Goal: Check status: Check status

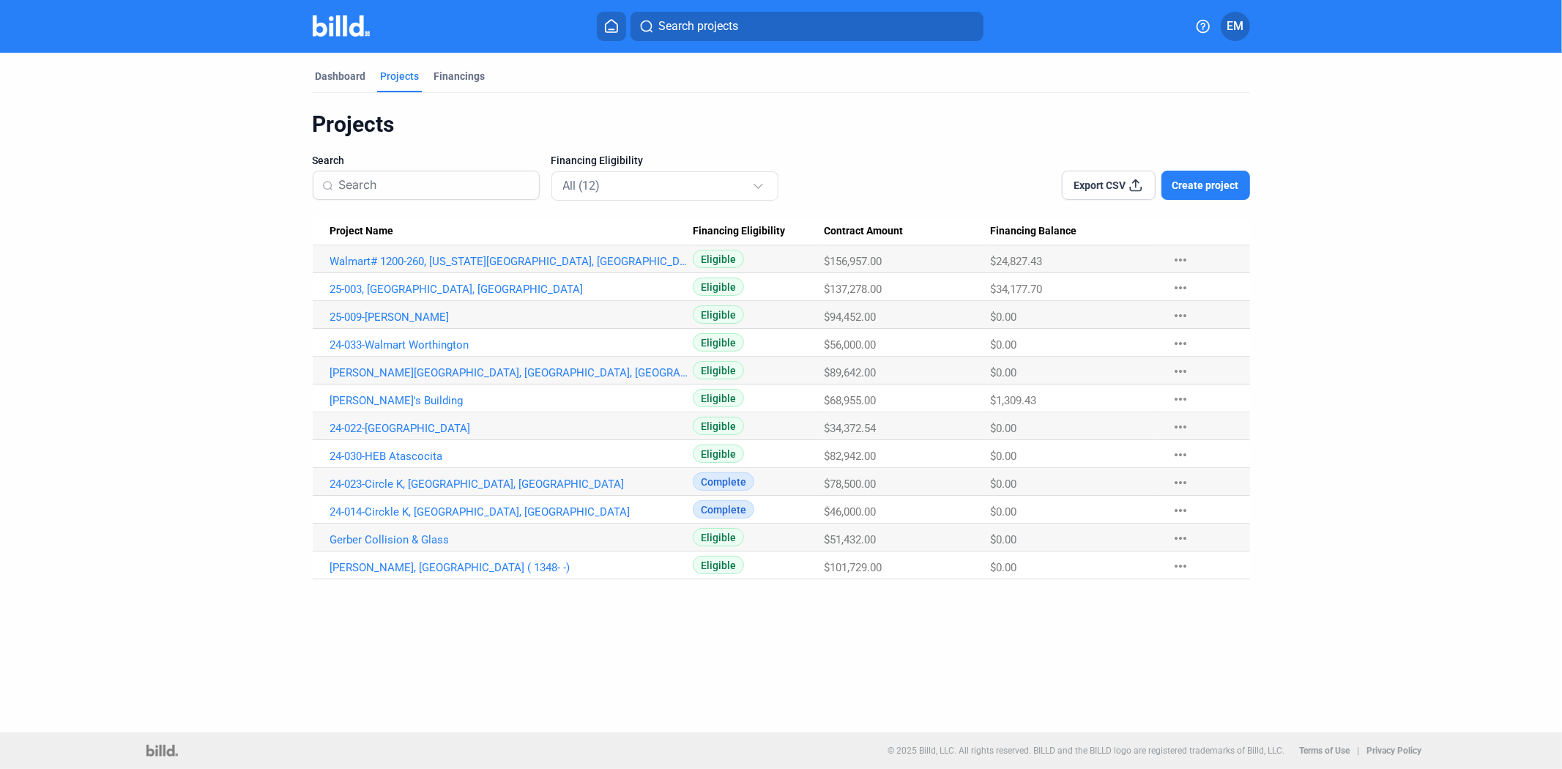
click at [409, 62] on mat-tab-group "Dashboard Projects Financings Projects Search Financing Eligibility All (12) Ex…" at bounding box center [782, 316] width 938 height 527
click at [415, 72] on div "Projects" at bounding box center [400, 76] width 39 height 15
click at [343, 83] on div "Dashboard" at bounding box center [341, 76] width 51 height 15
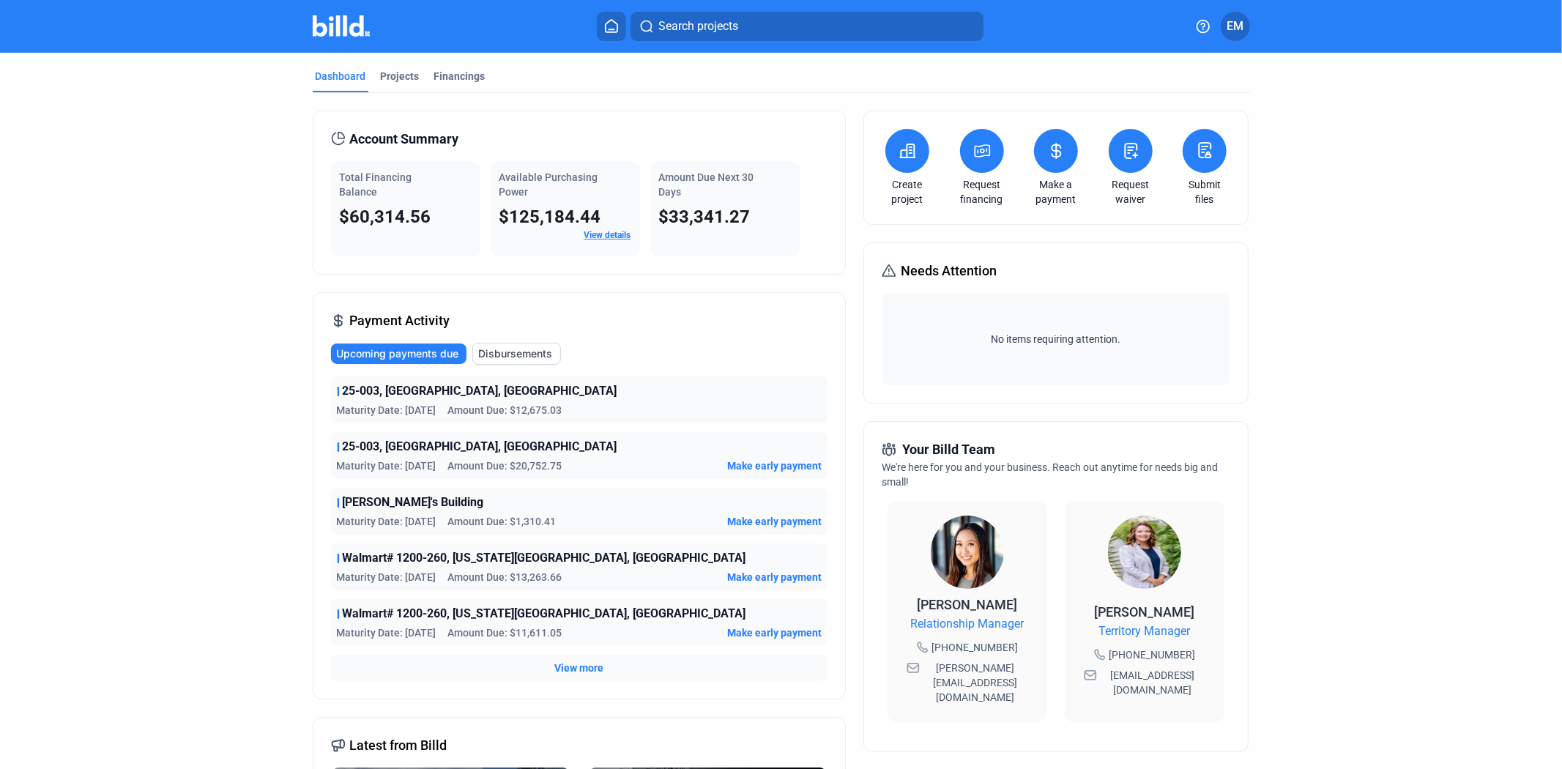
drag, startPoint x: 563, startPoint y: 465, endPoint x: 382, endPoint y: 491, distance: 182.1
click at [316, 451] on div "Payment Activity Upcoming payments due Disbursements 25-003, Valvoline, [GEOGRA…" at bounding box center [579, 495] width 533 height 407
click at [462, 466] on span "Amount Due: $20,752.75" at bounding box center [505, 465] width 114 height 15
drag, startPoint x: 571, startPoint y: 469, endPoint x: 320, endPoint y: 387, distance: 264.3
click at [320, 387] on div "Payment Activity Upcoming payments due Disbursements 25-003, Valvoline, [GEOGRA…" at bounding box center [579, 495] width 533 height 407
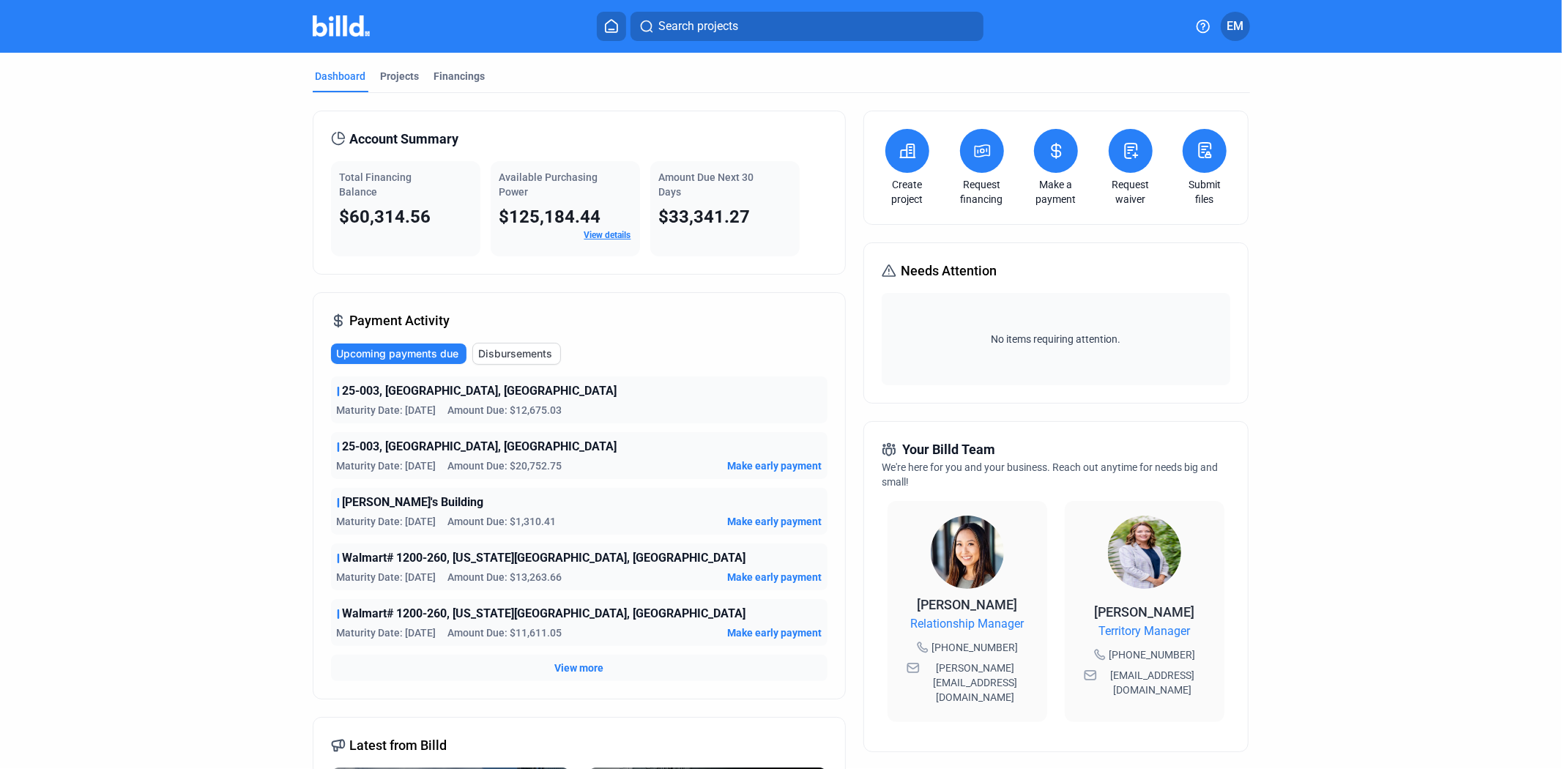
copy div "25-003, [GEOGRAPHIC_DATA], [GEOGRAPHIC_DATA] Maturity Date: [DATE] Amount Due: …"
click at [196, 362] on dashboard "Dashboard Projects Financings Account Summary Total Financing Balance $60,314.5…" at bounding box center [781, 558] width 1406 height 1010
drag, startPoint x: 568, startPoint y: 464, endPoint x: 513, endPoint y: 469, distance: 55.2
click at [513, 469] on div "Maturity Date: [DATE] Amount Due: $20,752.75 Make early payment" at bounding box center [579, 465] width 485 height 15
click at [283, 516] on div "Dashboard Projects Financings Account Summary Total Financing Balance $60,314.5…" at bounding box center [781, 558] width 996 height 1010
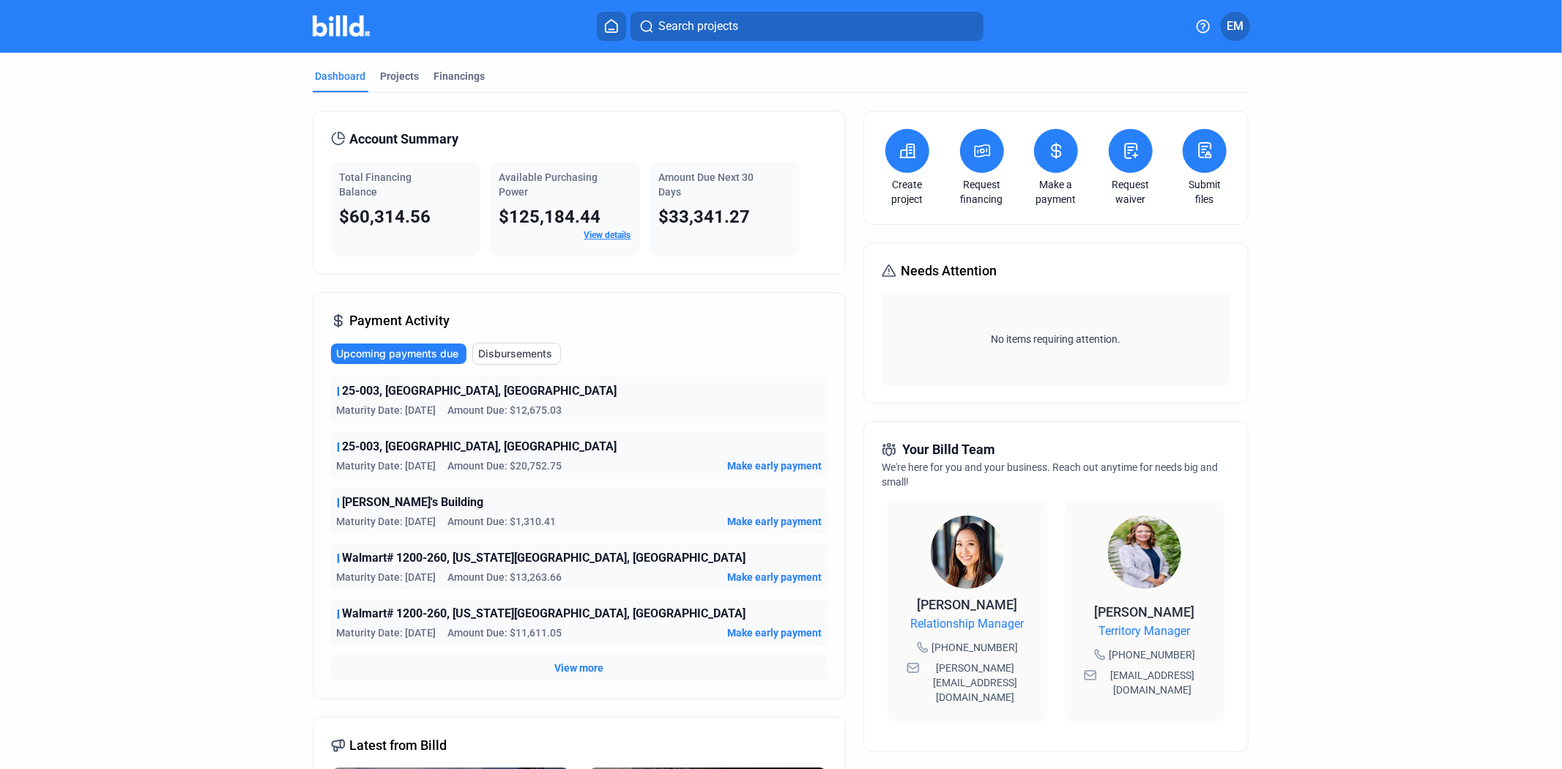
drag, startPoint x: 426, startPoint y: 216, endPoint x: 332, endPoint y: 216, distance: 93.8
click at [332, 216] on div "Total Financing Balance $60,314.56" at bounding box center [405, 208] width 149 height 95
click at [272, 230] on dashboard "Dashboard Projects Financings Account Summary Total Financing Balance $60,314.5…" at bounding box center [781, 558] width 1406 height 1010
click at [196, 456] on dashboard "Dashboard Projects Financings Account Summary Total Financing Balance $60,314.5…" at bounding box center [781, 558] width 1406 height 1010
click at [206, 270] on dashboard "Dashboard Projects Financings Account Summary Total Financing Balance $60,314.5…" at bounding box center [781, 558] width 1406 height 1010
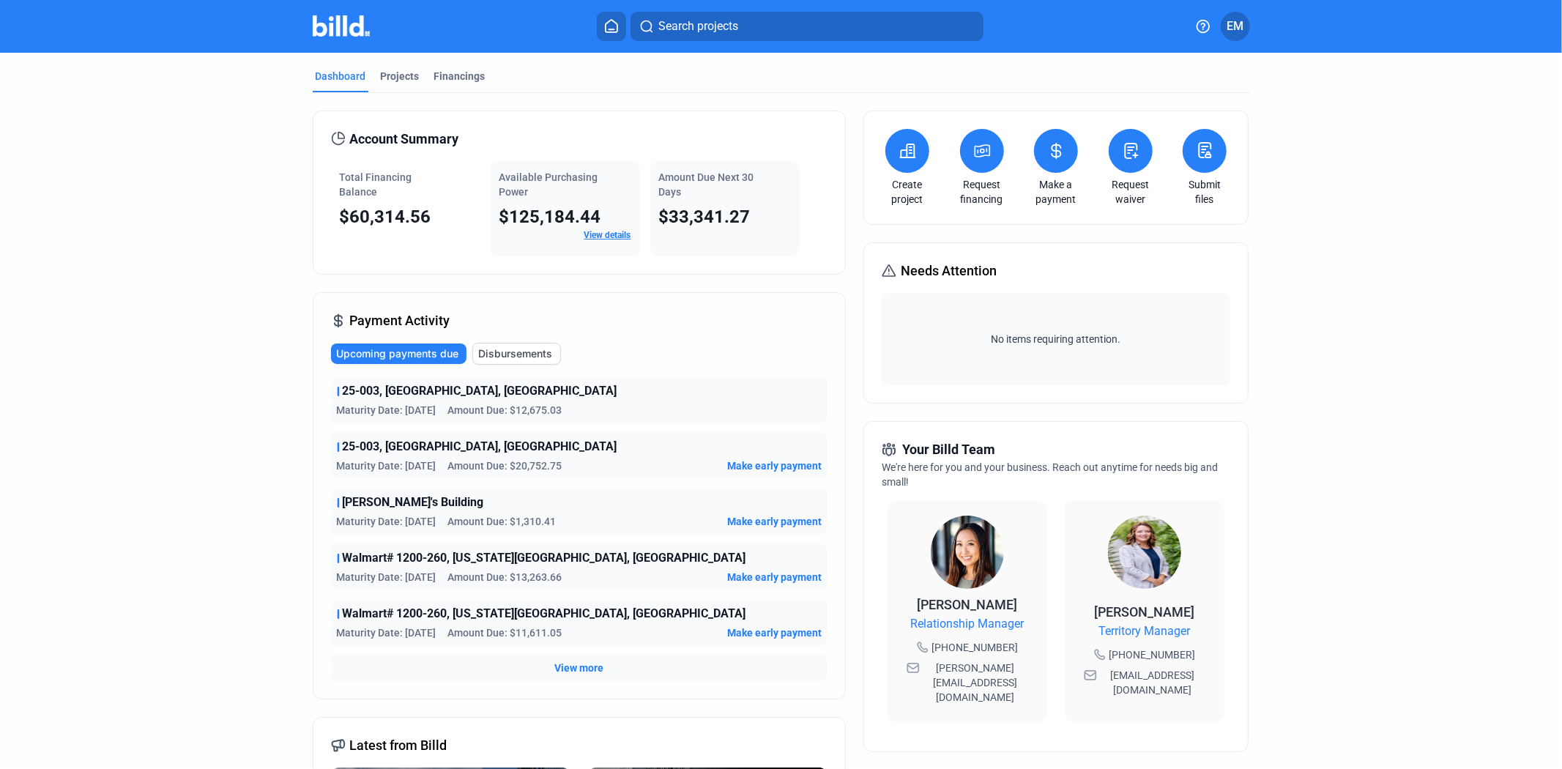
click at [342, 224] on span "$60,314.56" at bounding box center [386, 217] width 92 height 21
